Goal: Transaction & Acquisition: Purchase product/service

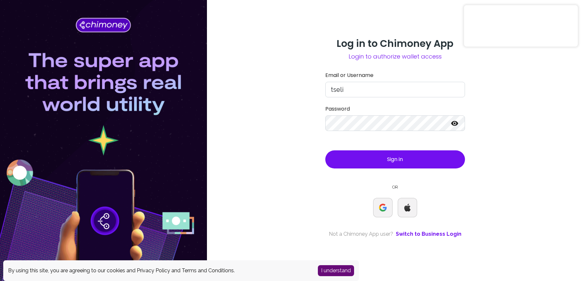
click at [408, 165] on button "Sign in" at bounding box center [395, 159] width 140 height 18
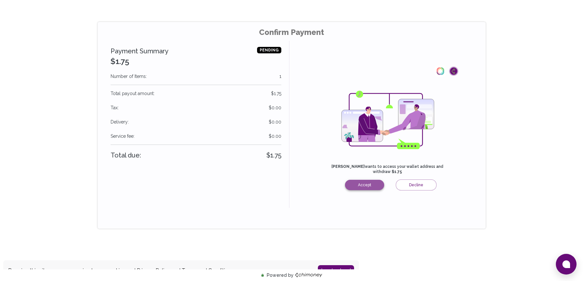
click at [370, 186] on button "Accept" at bounding box center [364, 185] width 39 height 10
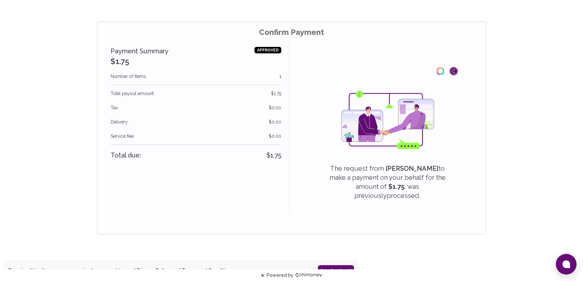
click at [386, 186] on b "$1.75" at bounding box center [395, 187] width 18 height 8
